Goal: Check status

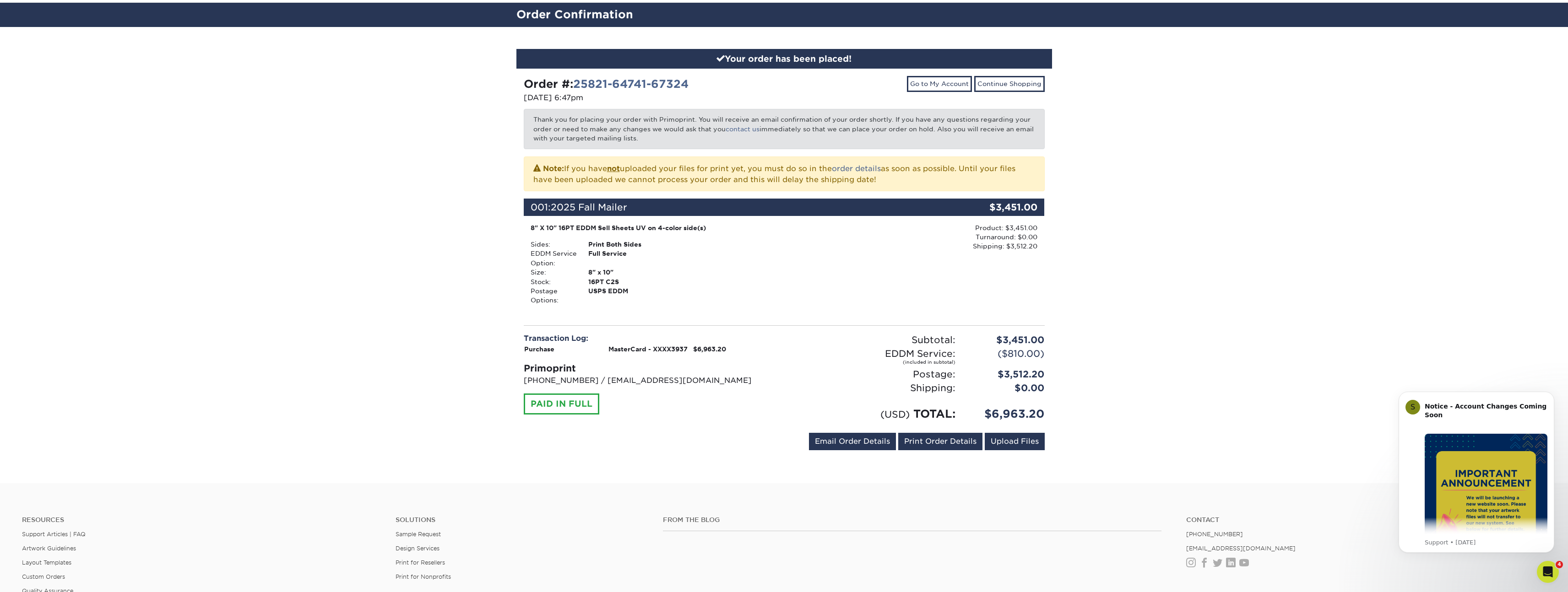
click at [395, 206] on div "Your order has been placed! Order #: 25821-64741-67324 [DATE] 6:47pm Go to My A…" at bounding box center [784, 255] width 1568 height 456
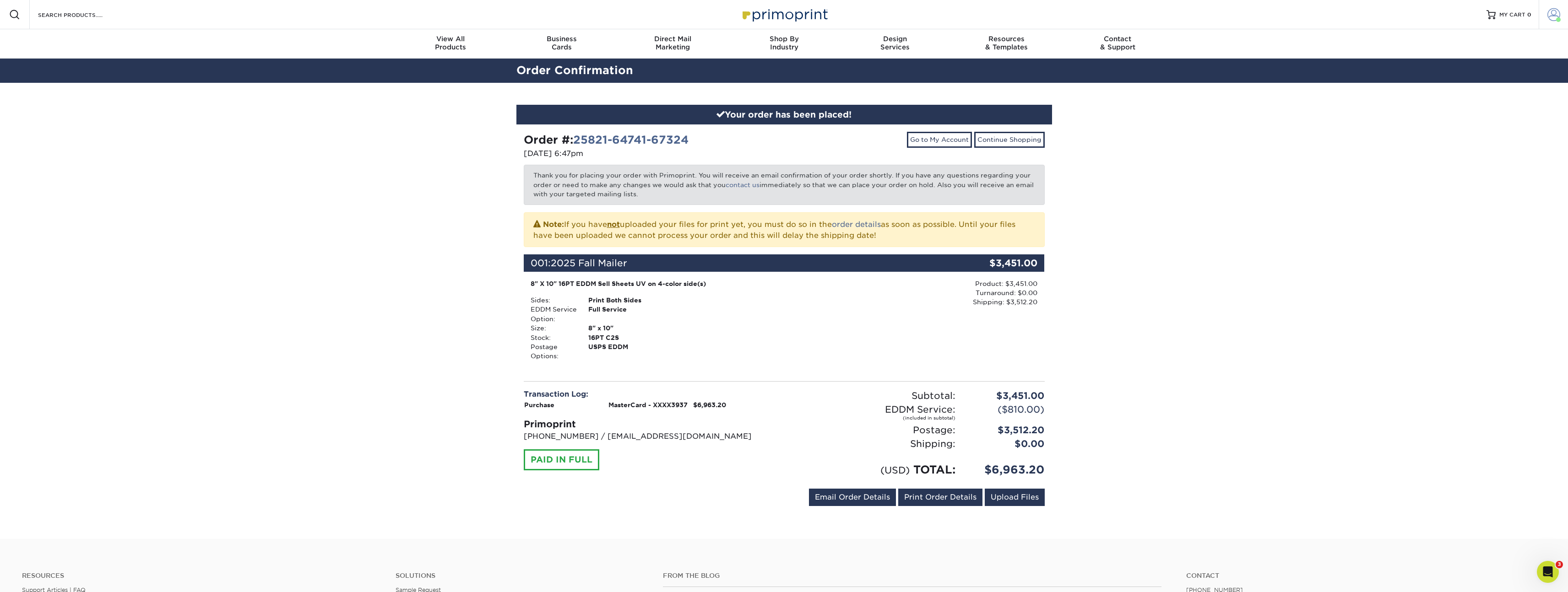
click at [1557, 13] on span at bounding box center [1554, 15] width 13 height 13
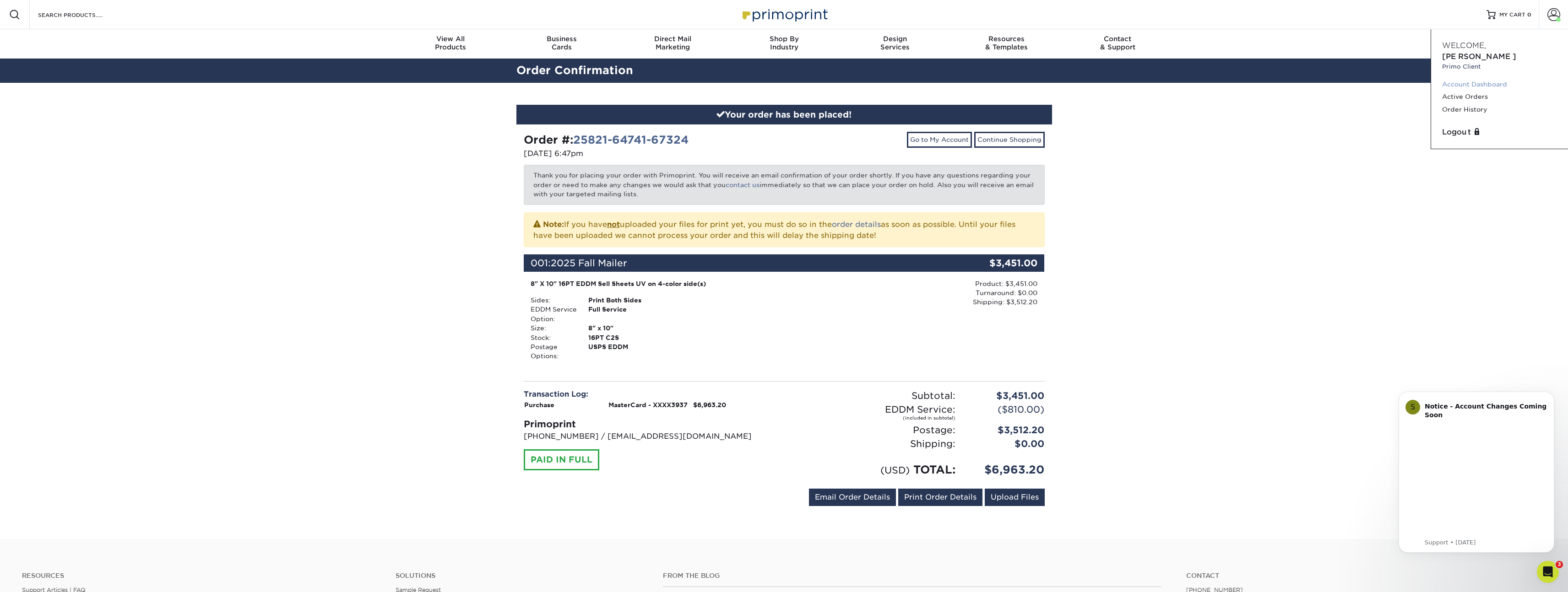
click at [1470, 79] on link "Account Dashboard" at bounding box center [1500, 84] width 115 height 12
